Goal: Task Accomplishment & Management: Manage account settings

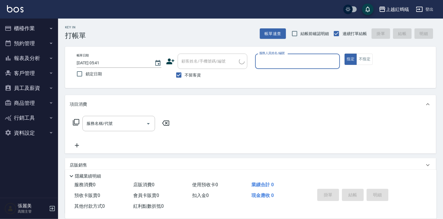
click at [20, 30] on button "櫃檯作業" at bounding box center [28, 28] width 53 height 15
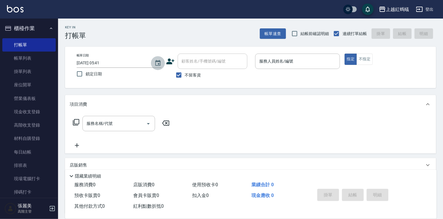
click at [158, 63] on icon "Choose date, selected date is 2025-08-22" at bounding box center [157, 63] width 7 height 7
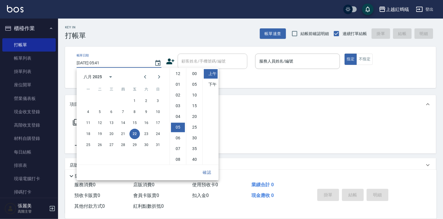
scroll to position [32, 0]
click at [123, 133] on button "21" at bounding box center [123, 134] width 10 height 10
type input "[DATE] 05:41"
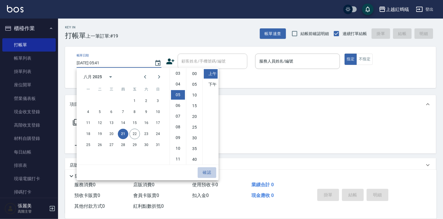
click at [206, 174] on button "確認" at bounding box center [207, 172] width 19 height 11
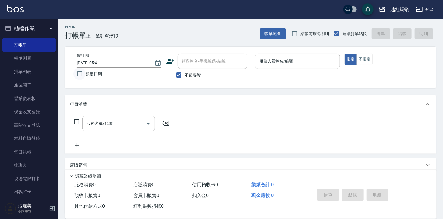
click at [78, 74] on input "鎖定日期" at bounding box center [79, 74] width 12 height 12
checkbox input "true"
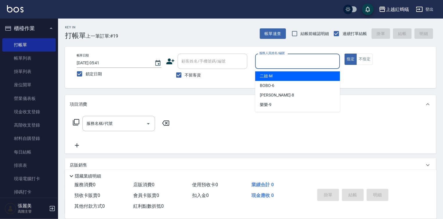
click at [303, 59] on input "服務人員姓名/編號" at bounding box center [297, 61] width 79 height 10
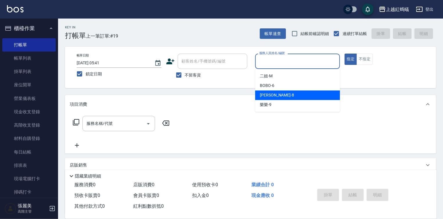
click at [283, 93] on div "[PERSON_NAME] -8" at bounding box center [297, 96] width 85 height 10
type input "[PERSON_NAME]-8"
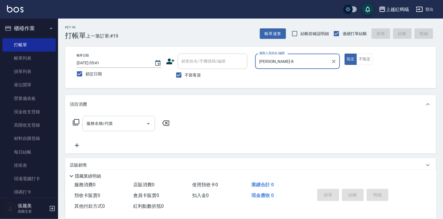
click at [120, 120] on input "服務名稱/代號" at bounding box center [114, 124] width 59 height 10
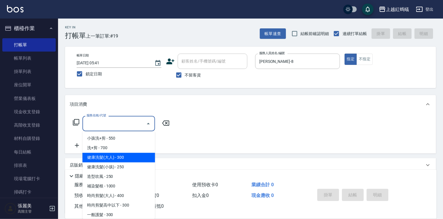
click at [128, 158] on span "健康洗髮(大人) - 300" at bounding box center [118, 158] width 73 height 10
type input "健康洗髮(大人)(201)"
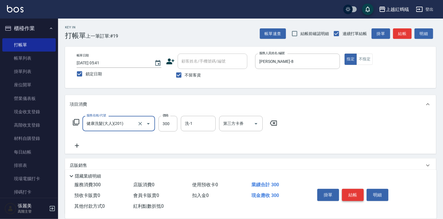
click at [352, 194] on button "結帳" at bounding box center [353, 195] width 22 height 12
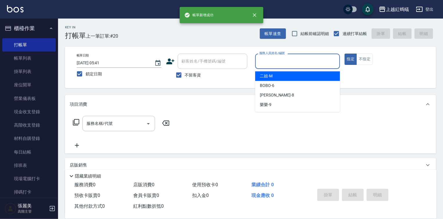
click at [273, 64] on input "服務人員姓名/編號" at bounding box center [297, 61] width 79 height 10
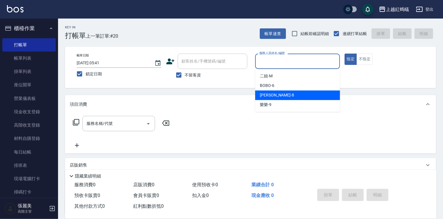
click at [262, 96] on span "[PERSON_NAME] -8" at bounding box center [277, 95] width 34 height 6
type input "[PERSON_NAME]-8"
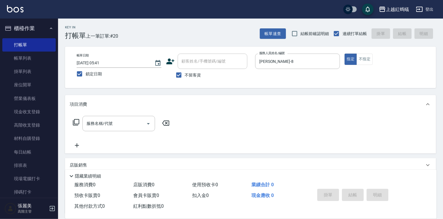
click at [135, 115] on div "服務名稱/代號 服務名稱/代號" at bounding box center [250, 134] width 371 height 40
click at [132, 123] on input "服務名稱/代號" at bounding box center [114, 124] width 59 height 10
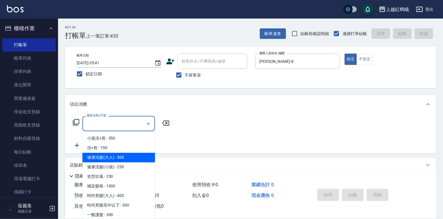
click at [135, 157] on span "健康洗髮(大人) - 300" at bounding box center [118, 158] width 73 height 10
type input "健康洗髮(大人)(201)"
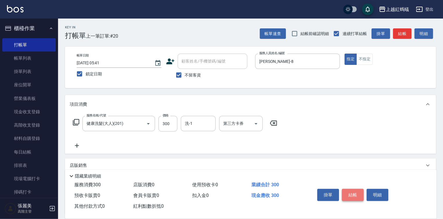
click at [354, 192] on button "結帳" at bounding box center [353, 195] width 22 height 12
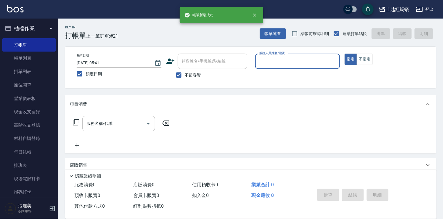
click at [305, 60] on input "服務人員姓名/編號" at bounding box center [297, 61] width 79 height 10
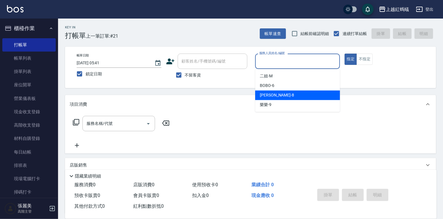
click at [287, 94] on div "[PERSON_NAME] -8" at bounding box center [297, 96] width 85 height 10
type input "[PERSON_NAME]-8"
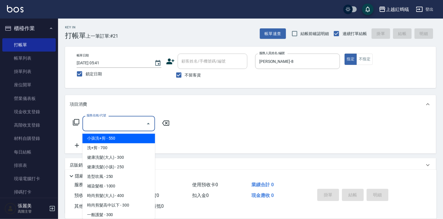
click at [137, 122] on input "服務名稱/代號" at bounding box center [114, 124] width 59 height 10
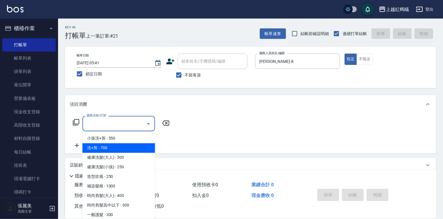
click at [138, 145] on span "洗+剪 - 700" at bounding box center [118, 149] width 73 height 10
type input "洗+剪(200)"
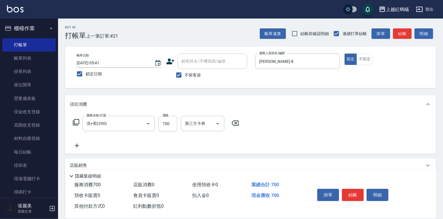
click at [237, 124] on icon at bounding box center [234, 123] width 7 height 5
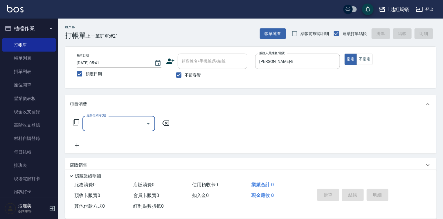
click at [107, 117] on div "服務名稱/代號" at bounding box center [118, 123] width 73 height 15
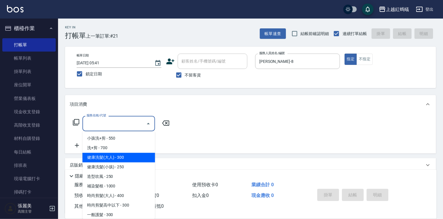
click at [137, 159] on span "健康洗髮(大人) - 300" at bounding box center [118, 158] width 73 height 10
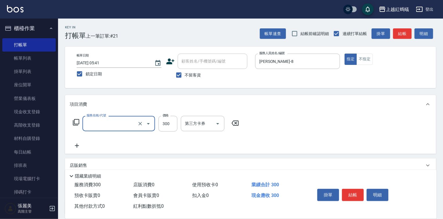
type input "健康洗髮(大人)(201)"
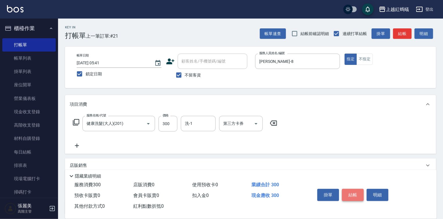
click at [350, 195] on button "結帳" at bounding box center [353, 195] width 22 height 12
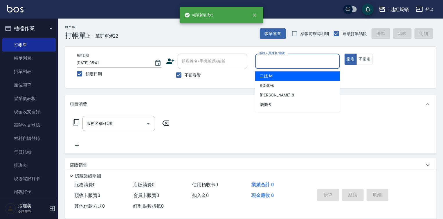
click at [289, 64] on input "服務人員姓名/編號" at bounding box center [297, 61] width 79 height 10
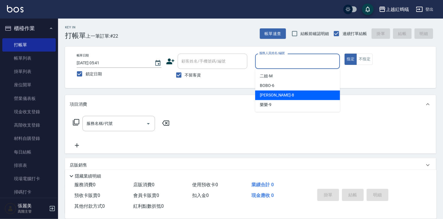
click at [268, 96] on span "[PERSON_NAME] -8" at bounding box center [277, 95] width 34 height 6
type input "[PERSON_NAME]-8"
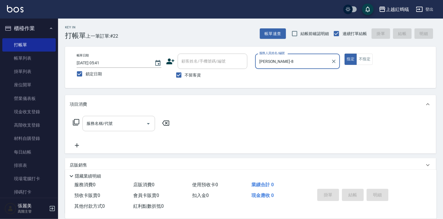
click at [129, 121] on input "服務名稱/代號" at bounding box center [114, 124] width 59 height 10
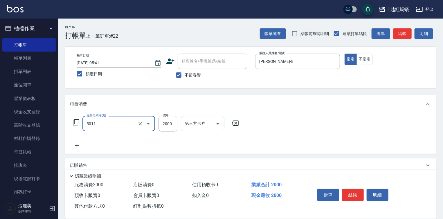
type input "桑多麗燙(短)(5011)"
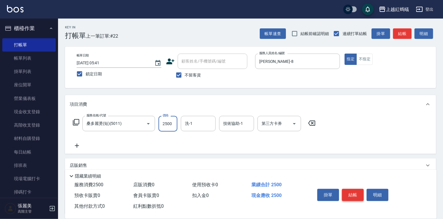
type input "2500"
click at [353, 194] on button "結帳" at bounding box center [353, 195] width 22 height 12
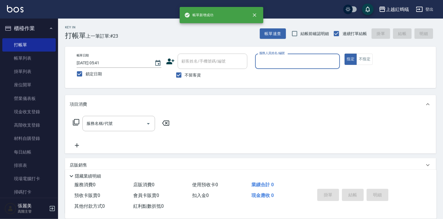
click at [290, 58] on input "服務人員姓名/編號" at bounding box center [297, 61] width 79 height 10
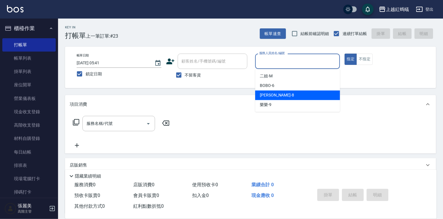
click at [275, 96] on div "[PERSON_NAME] -8" at bounding box center [297, 96] width 85 height 10
type input "[PERSON_NAME]-8"
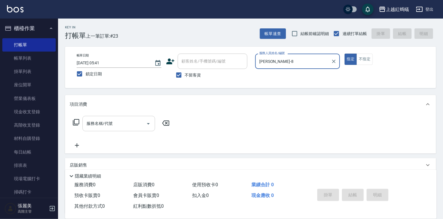
click at [116, 123] on input "服務名稱/代號" at bounding box center [114, 124] width 59 height 10
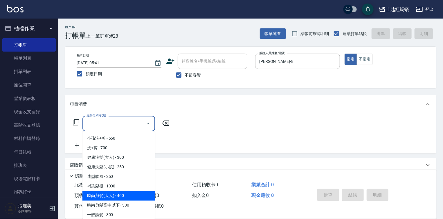
click at [116, 196] on span "時尚剪髮(大人) - 400" at bounding box center [118, 196] width 73 height 10
type input "時尚剪髮(大人)(301)"
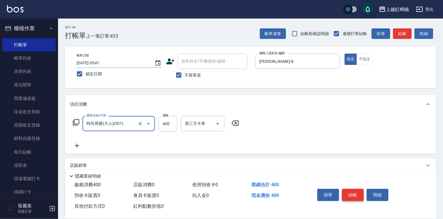
click at [349, 196] on button "結帳" at bounding box center [353, 195] width 22 height 12
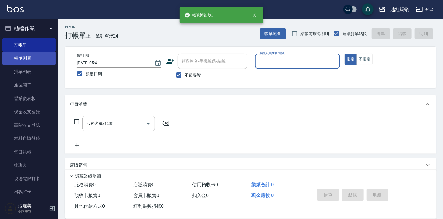
click at [28, 60] on link "帳單列表" at bounding box center [28, 58] width 53 height 13
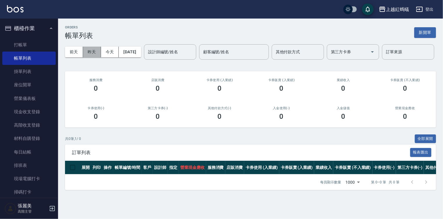
click at [91, 55] on button "昨天" at bounding box center [92, 52] width 18 height 11
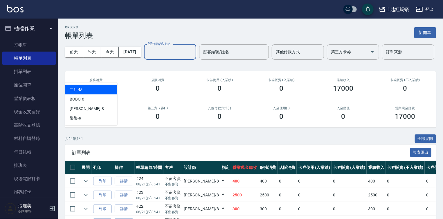
click at [146, 57] on input "設計師編號/姓名" at bounding box center [169, 52] width 47 height 10
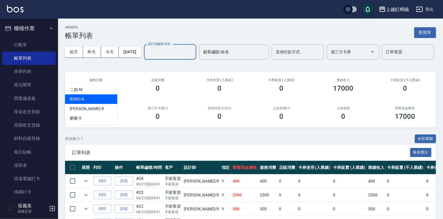
click at [84, 98] on div "BOBO -6" at bounding box center [91, 100] width 52 height 10
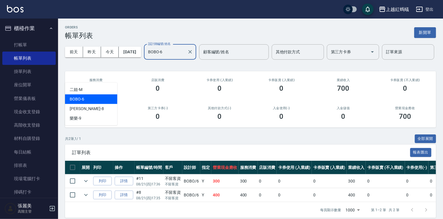
click at [146, 57] on input "BOBO-6" at bounding box center [165, 52] width 38 height 10
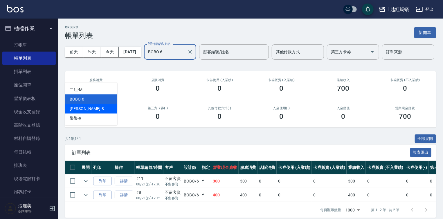
click at [103, 109] on div "[PERSON_NAME] -8" at bounding box center [91, 109] width 52 height 10
type input "[PERSON_NAME]-8"
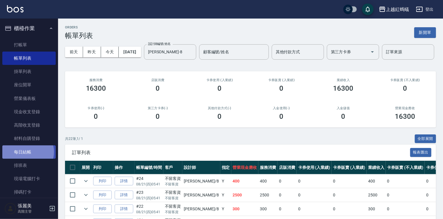
click at [28, 152] on link "每日結帳" at bounding box center [28, 152] width 53 height 13
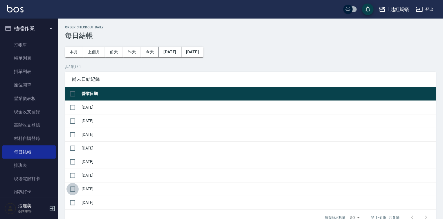
click at [72, 188] on input "checkbox" at bounding box center [72, 189] width 12 height 12
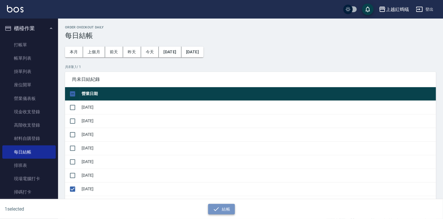
click at [228, 206] on button "結帳" at bounding box center [221, 209] width 27 height 11
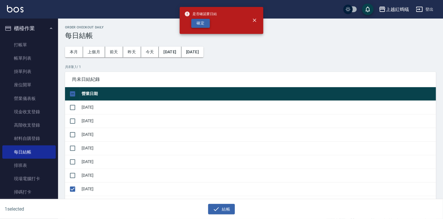
click at [197, 26] on button "確定" at bounding box center [200, 23] width 19 height 9
checkbox input "false"
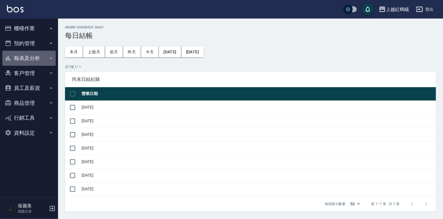
click at [29, 60] on button "報表及分析" at bounding box center [28, 58] width 53 height 15
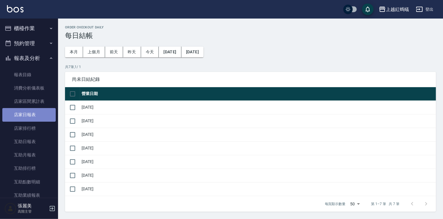
click at [31, 115] on link "店家日報表" at bounding box center [28, 114] width 53 height 13
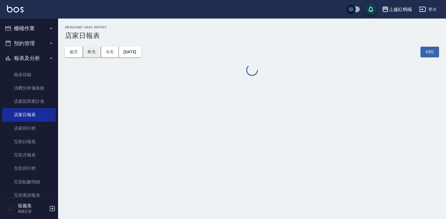
click at [94, 53] on button "昨天" at bounding box center [92, 52] width 18 height 11
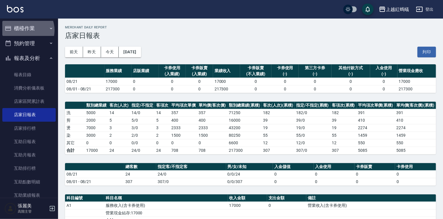
click at [24, 30] on button "櫃檯作業" at bounding box center [28, 28] width 53 height 15
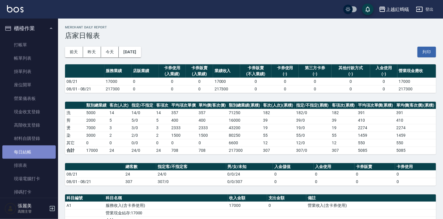
click at [30, 153] on link "每日結帳" at bounding box center [28, 152] width 53 height 13
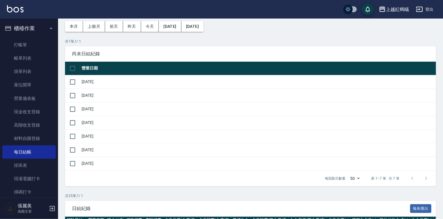
scroll to position [70, 0]
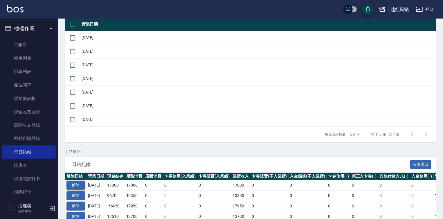
click at [73, 185] on button "解除" at bounding box center [75, 185] width 19 height 9
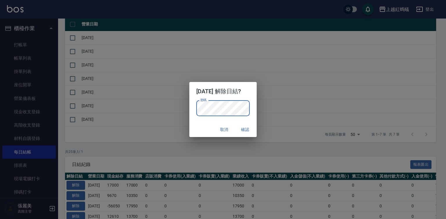
click at [244, 129] on button "確認" at bounding box center [245, 129] width 19 height 11
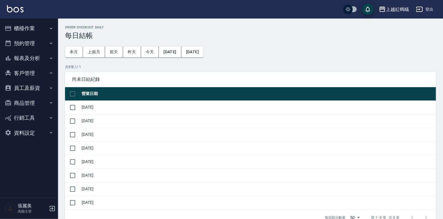
click at [21, 29] on button "櫃檯作業" at bounding box center [28, 28] width 53 height 15
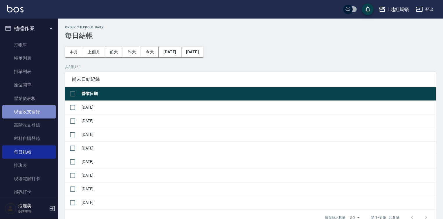
click at [35, 113] on link "現金收支登錄" at bounding box center [28, 111] width 53 height 13
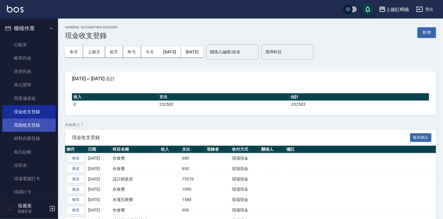
click at [24, 124] on link "高階收支登錄" at bounding box center [28, 125] width 53 height 13
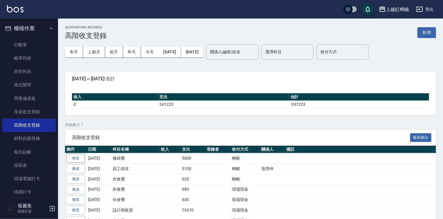
click at [79, 157] on link "修改" at bounding box center [75, 158] width 19 height 9
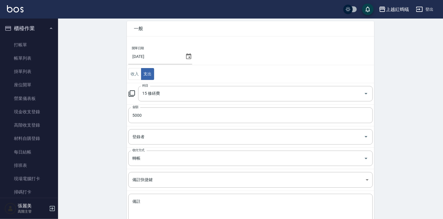
scroll to position [64, 0]
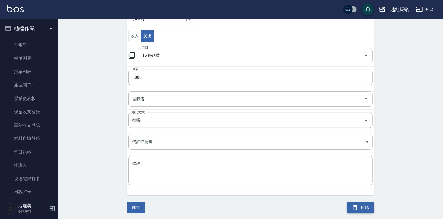
click at [365, 207] on button "刪除" at bounding box center [360, 207] width 27 height 11
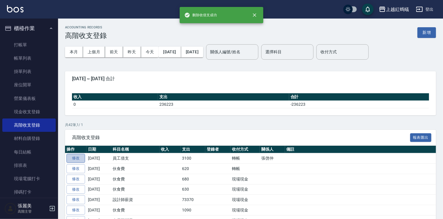
click at [82, 158] on link "修改" at bounding box center [75, 158] width 19 height 9
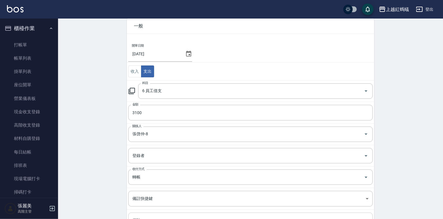
scroll to position [85, 0]
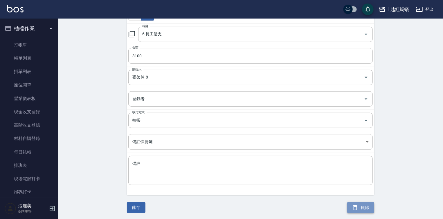
click at [360, 205] on button "刪除" at bounding box center [360, 207] width 27 height 11
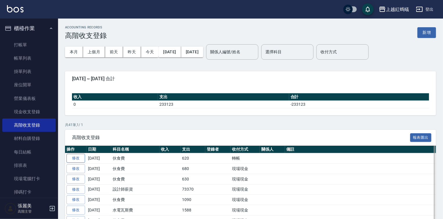
click at [74, 157] on link "修改" at bounding box center [75, 158] width 19 height 9
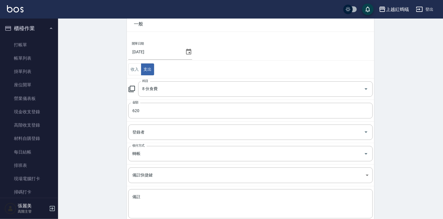
scroll to position [64, 0]
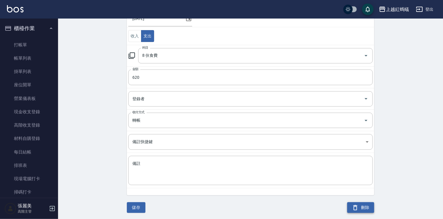
click at [360, 207] on button "刪除" at bounding box center [360, 207] width 27 height 11
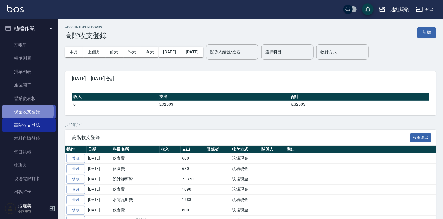
click at [22, 111] on link "現金收支登錄" at bounding box center [28, 111] width 53 height 13
click at [26, 111] on link "現金收支登錄" at bounding box center [28, 111] width 53 height 13
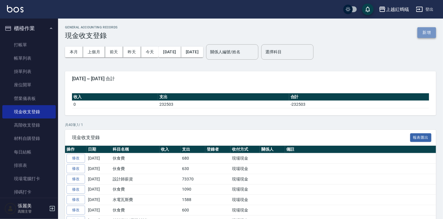
click at [426, 34] on button "新增" at bounding box center [426, 32] width 19 height 11
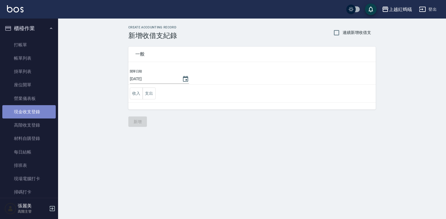
click at [30, 109] on link "現金收支登錄" at bounding box center [28, 111] width 53 height 13
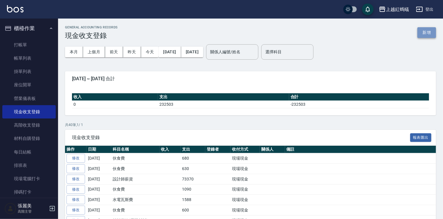
click at [426, 32] on button "新增" at bounding box center [426, 32] width 19 height 11
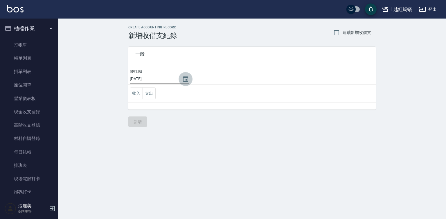
click at [186, 77] on icon "Choose date, selected date is 2025-08-22" at bounding box center [185, 79] width 5 height 6
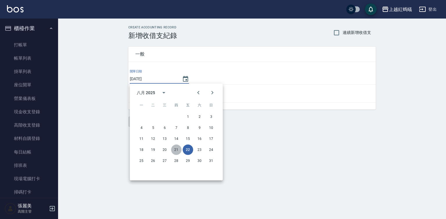
click at [177, 151] on button "21" at bounding box center [176, 150] width 10 height 10
type input "[DATE]"
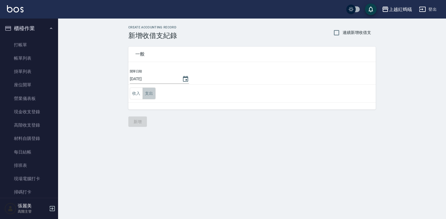
click at [151, 95] on button "支出" at bounding box center [148, 94] width 13 height 12
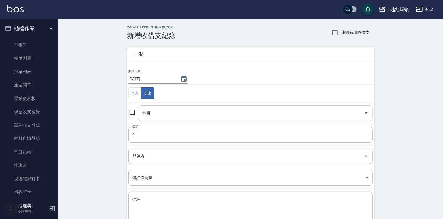
click at [151, 111] on input "科目" at bounding box center [251, 113] width 220 height 10
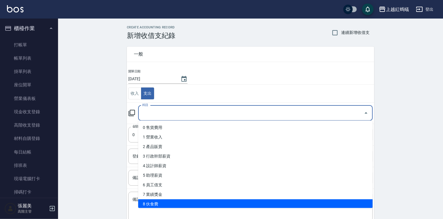
click at [160, 203] on li "8 伙食費" at bounding box center [255, 205] width 234 height 10
type input "8 伙食費"
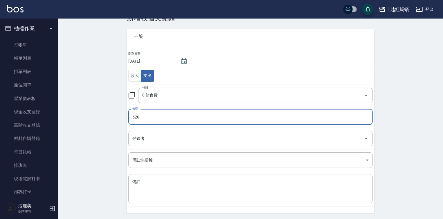
scroll to position [36, 0]
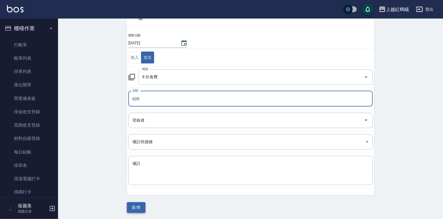
type input "620"
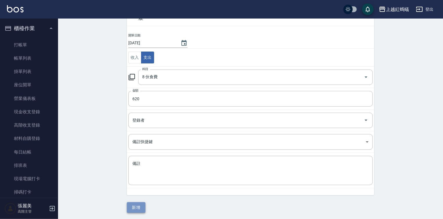
click at [142, 208] on button "新增" at bounding box center [136, 207] width 19 height 11
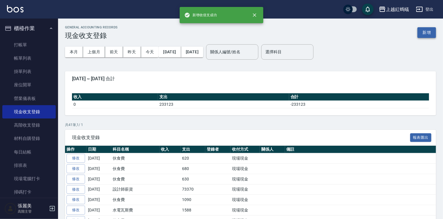
click at [427, 35] on button "新增" at bounding box center [426, 32] width 19 height 11
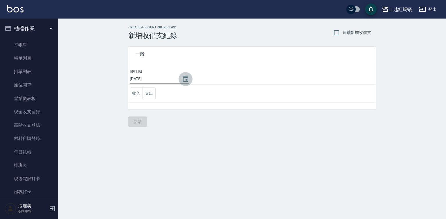
click at [183, 78] on icon "Choose date, selected date is 2025-08-22" at bounding box center [185, 79] width 5 height 6
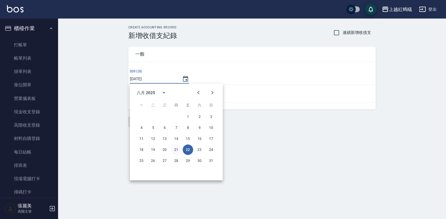
click at [175, 149] on button "21" at bounding box center [176, 150] width 10 height 10
type input "[DATE]"
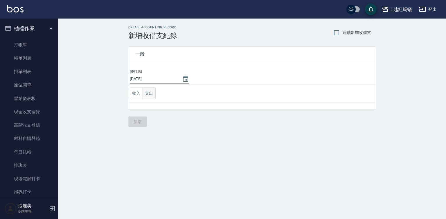
click at [151, 94] on button "支出" at bounding box center [148, 94] width 13 height 12
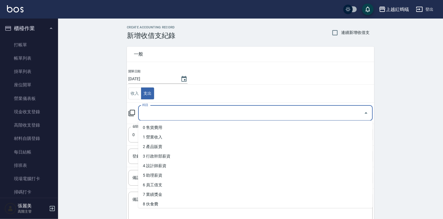
click at [157, 111] on input "科目" at bounding box center [251, 113] width 220 height 10
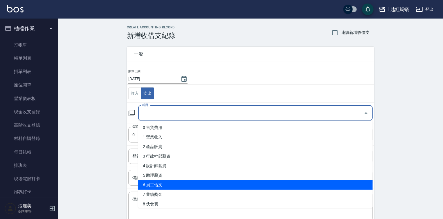
click at [164, 182] on li "6 員工借支" at bounding box center [255, 185] width 234 height 10
type input "6 員工借支"
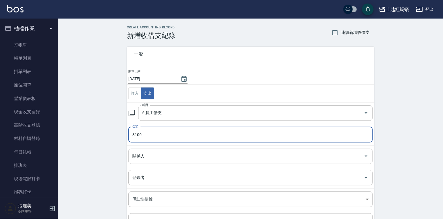
type input "3100"
click at [167, 159] on input "關係人" at bounding box center [246, 156] width 230 height 10
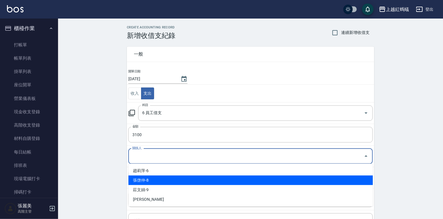
click at [158, 181] on li "張啓仲-8" at bounding box center [250, 181] width 244 height 10
type input "張啓仲-8"
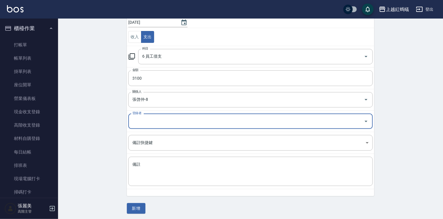
scroll to position [57, 0]
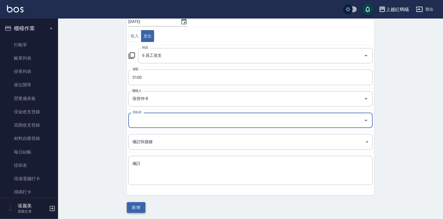
click at [136, 204] on button "新增" at bounding box center [136, 207] width 19 height 11
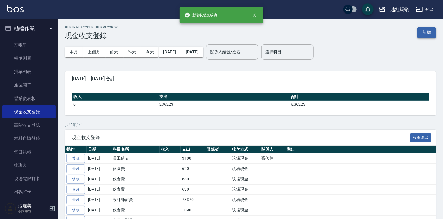
click at [424, 32] on button "新增" at bounding box center [426, 32] width 19 height 11
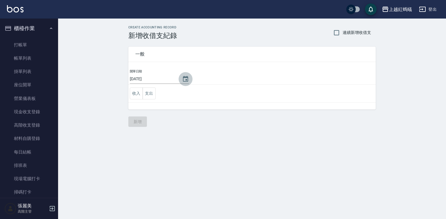
click at [186, 79] on icon "Choose date, selected date is 2025-08-22" at bounding box center [185, 79] width 5 height 6
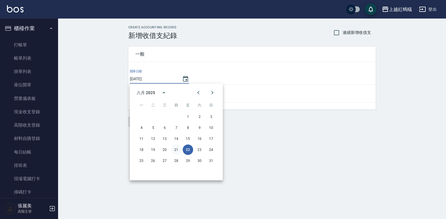
click at [178, 149] on button "21" at bounding box center [176, 150] width 10 height 10
type input "[DATE]"
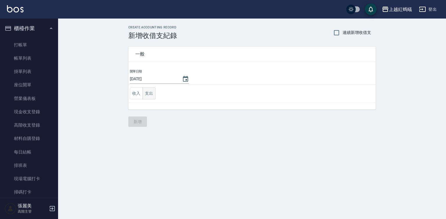
click at [152, 93] on button "支出" at bounding box center [148, 94] width 13 height 12
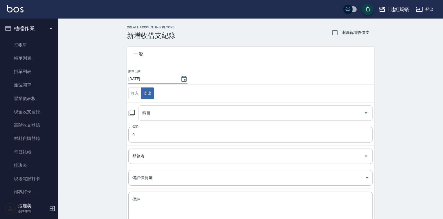
click at [153, 112] on input "科目" at bounding box center [251, 113] width 220 height 10
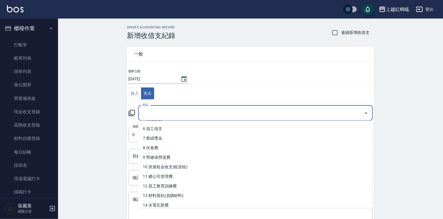
scroll to position [116, 0]
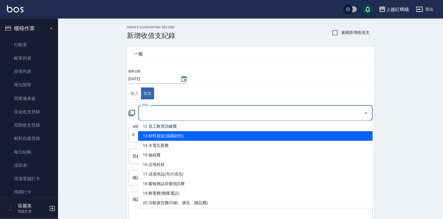
click at [181, 135] on li "13 材料貨款(員購材料)" at bounding box center [255, 136] width 234 height 10
type input "13 材料貨款(員購材料)"
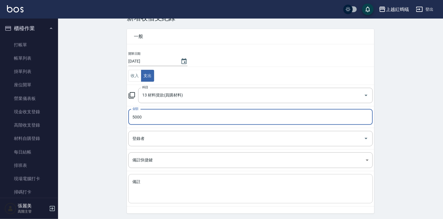
scroll to position [36, 0]
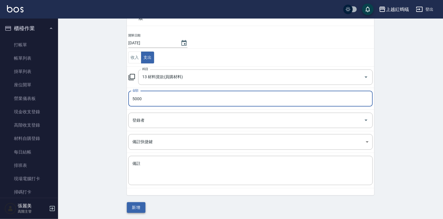
type input "5000"
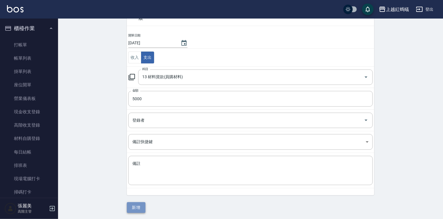
click at [140, 205] on button "新增" at bounding box center [136, 207] width 19 height 11
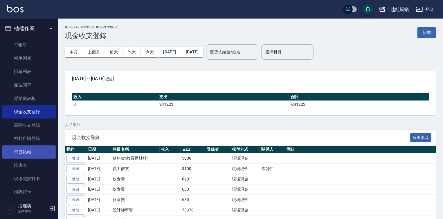
click at [22, 153] on link "每日結帳" at bounding box center [28, 152] width 53 height 13
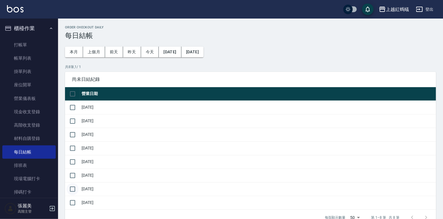
click at [72, 189] on input "checkbox" at bounding box center [72, 189] width 12 height 12
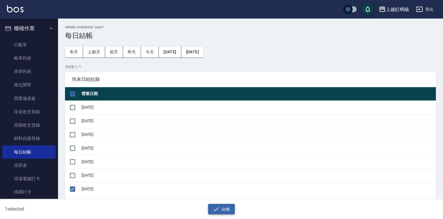
click at [210, 204] on button "結帳" at bounding box center [221, 209] width 27 height 11
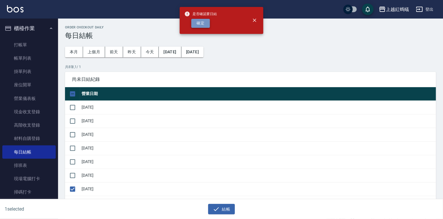
click at [202, 21] on button "確定" at bounding box center [200, 23] width 19 height 9
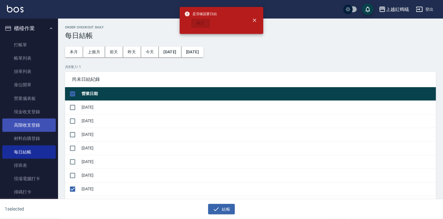
checkbox input "false"
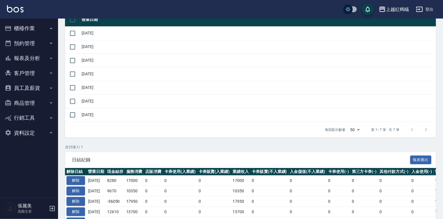
scroll to position [162, 0]
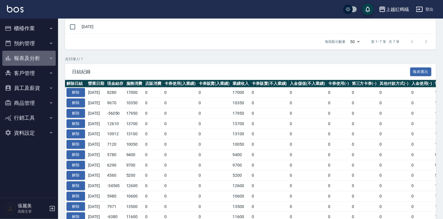
click at [23, 60] on button "報表及分析" at bounding box center [28, 58] width 53 height 15
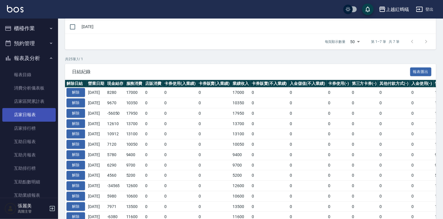
click at [23, 114] on link "店家日報表" at bounding box center [28, 114] width 53 height 13
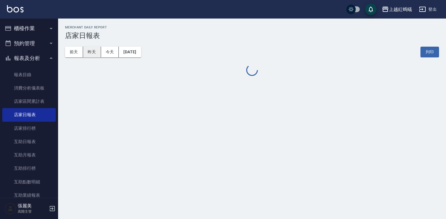
click at [92, 54] on button "昨天" at bounding box center [92, 52] width 18 height 11
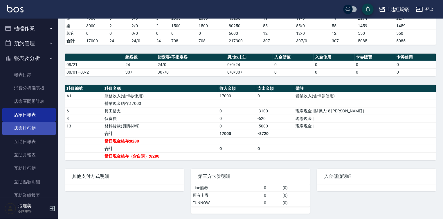
scroll to position [162, 0]
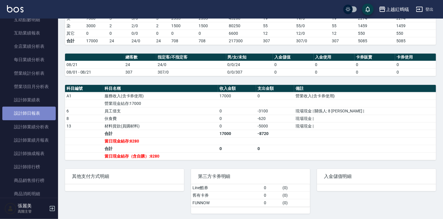
click at [32, 111] on link "設計師日報表" at bounding box center [28, 113] width 53 height 13
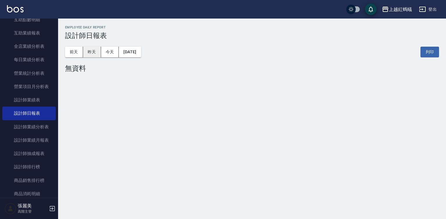
click at [92, 53] on button "昨天" at bounding box center [92, 52] width 18 height 11
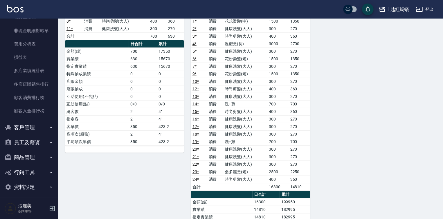
scroll to position [531, 0]
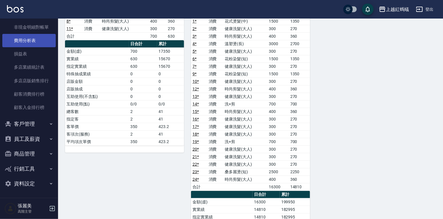
click at [31, 41] on link "費用分析表" at bounding box center [28, 40] width 53 height 13
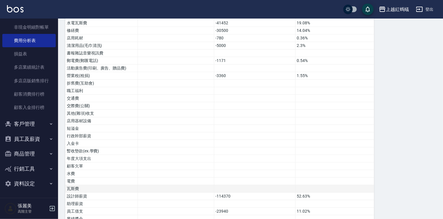
scroll to position [281, 0]
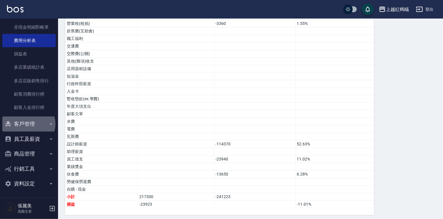
click at [28, 124] on button "客戶管理" at bounding box center [28, 124] width 53 height 15
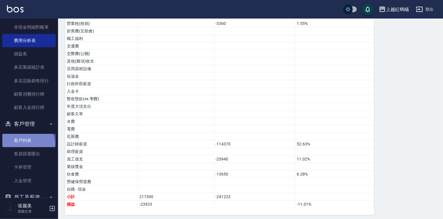
click at [27, 144] on link "客戶列表" at bounding box center [28, 140] width 53 height 13
